Goal: Information Seeking & Learning: Check status

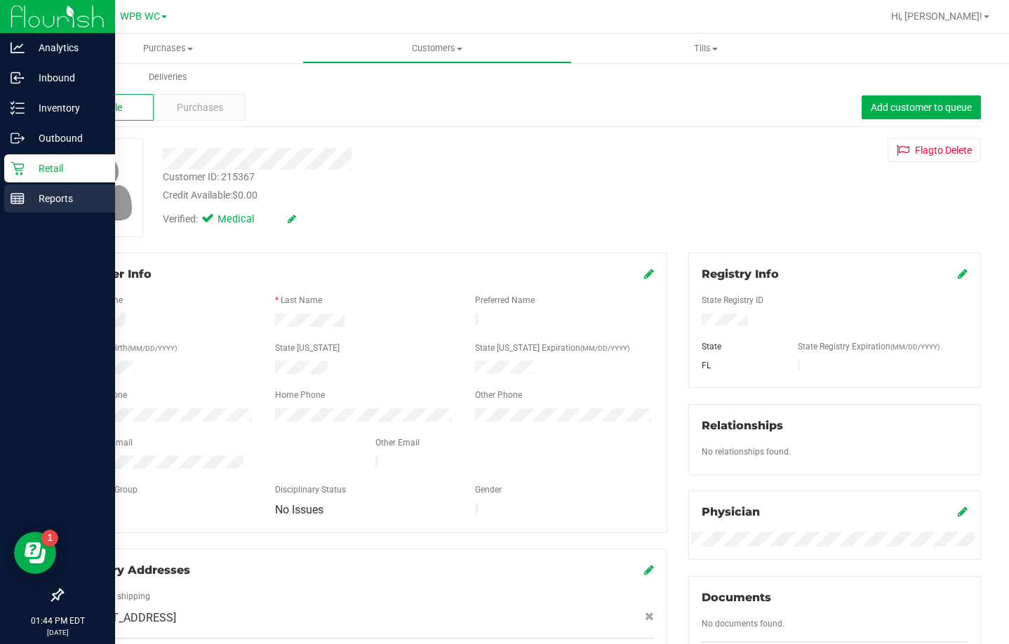
click at [43, 197] on p "Reports" at bounding box center [67, 198] width 84 height 17
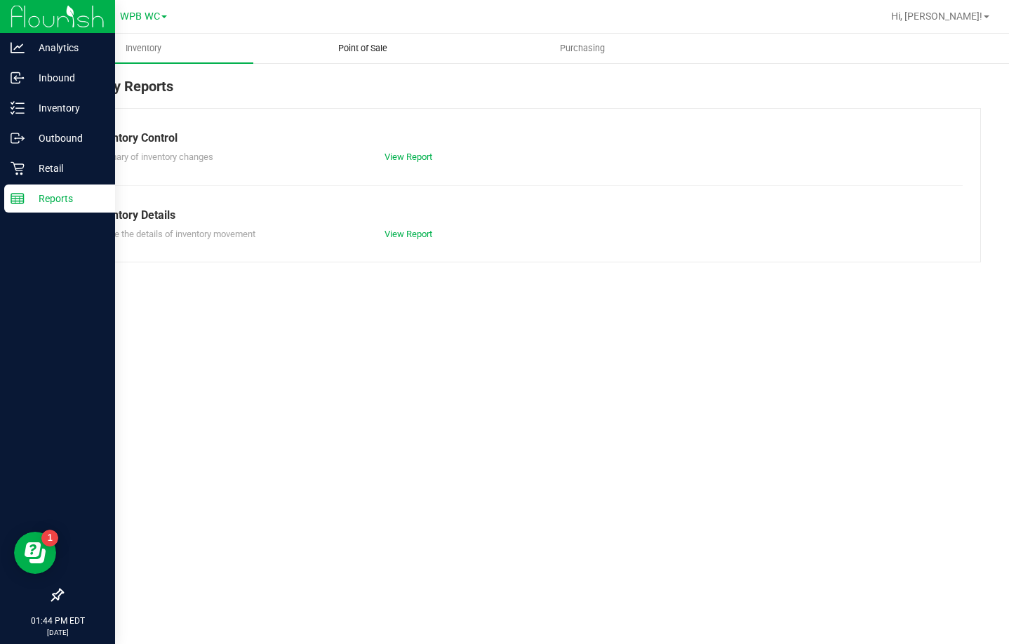
click at [387, 51] on span "Point of Sale" at bounding box center [362, 48] width 87 height 13
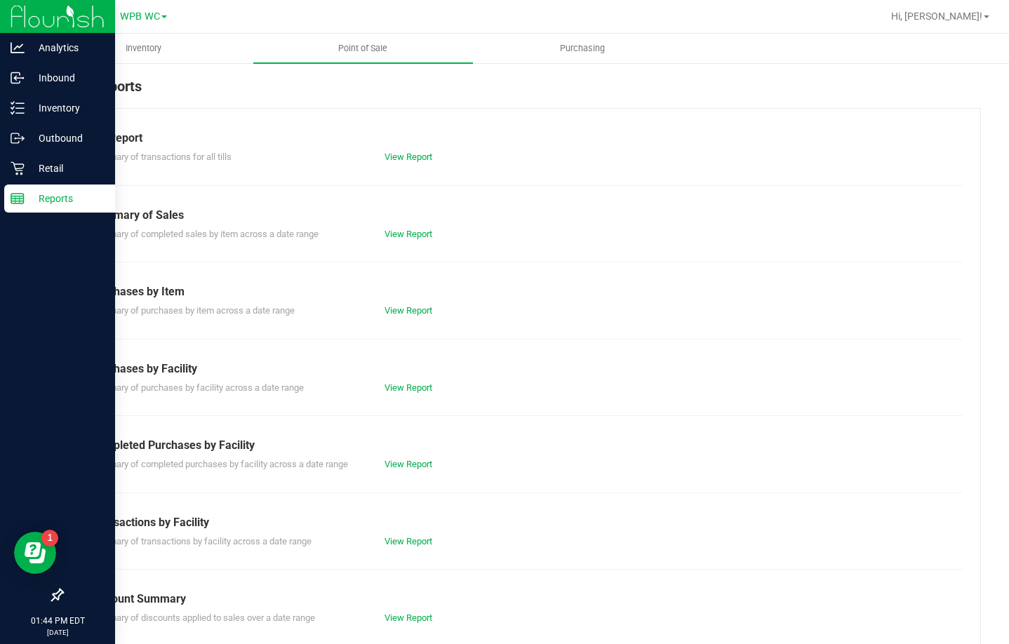
click at [398, 452] on div "Completed Purchases by Facility" at bounding box center [522, 445] width 862 height 17
click at [396, 462] on link "View Report" at bounding box center [409, 464] width 48 height 11
